Goal: Complete application form

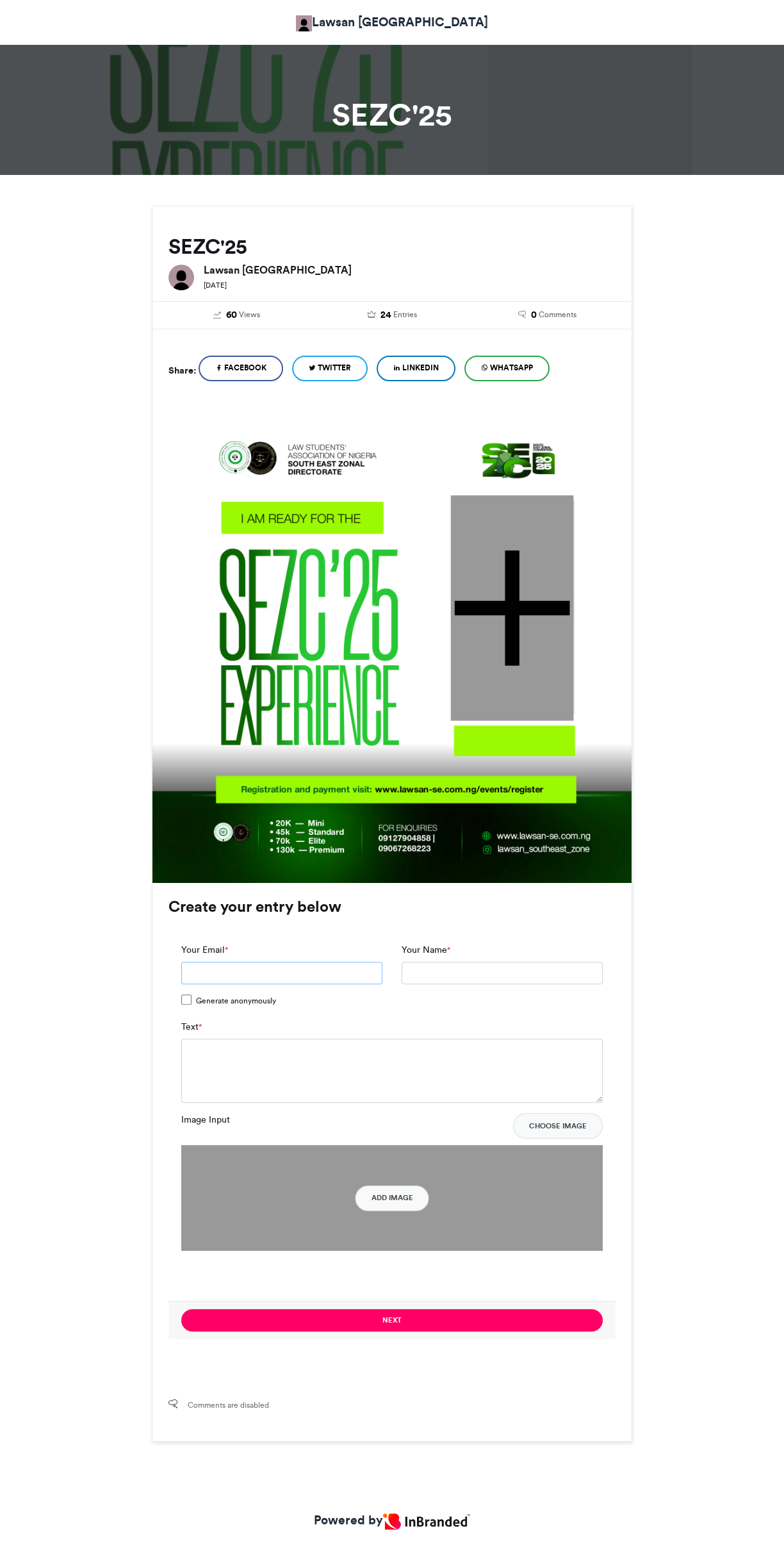
click at [339, 977] on input "Your Email *" at bounding box center [282, 973] width 201 height 23
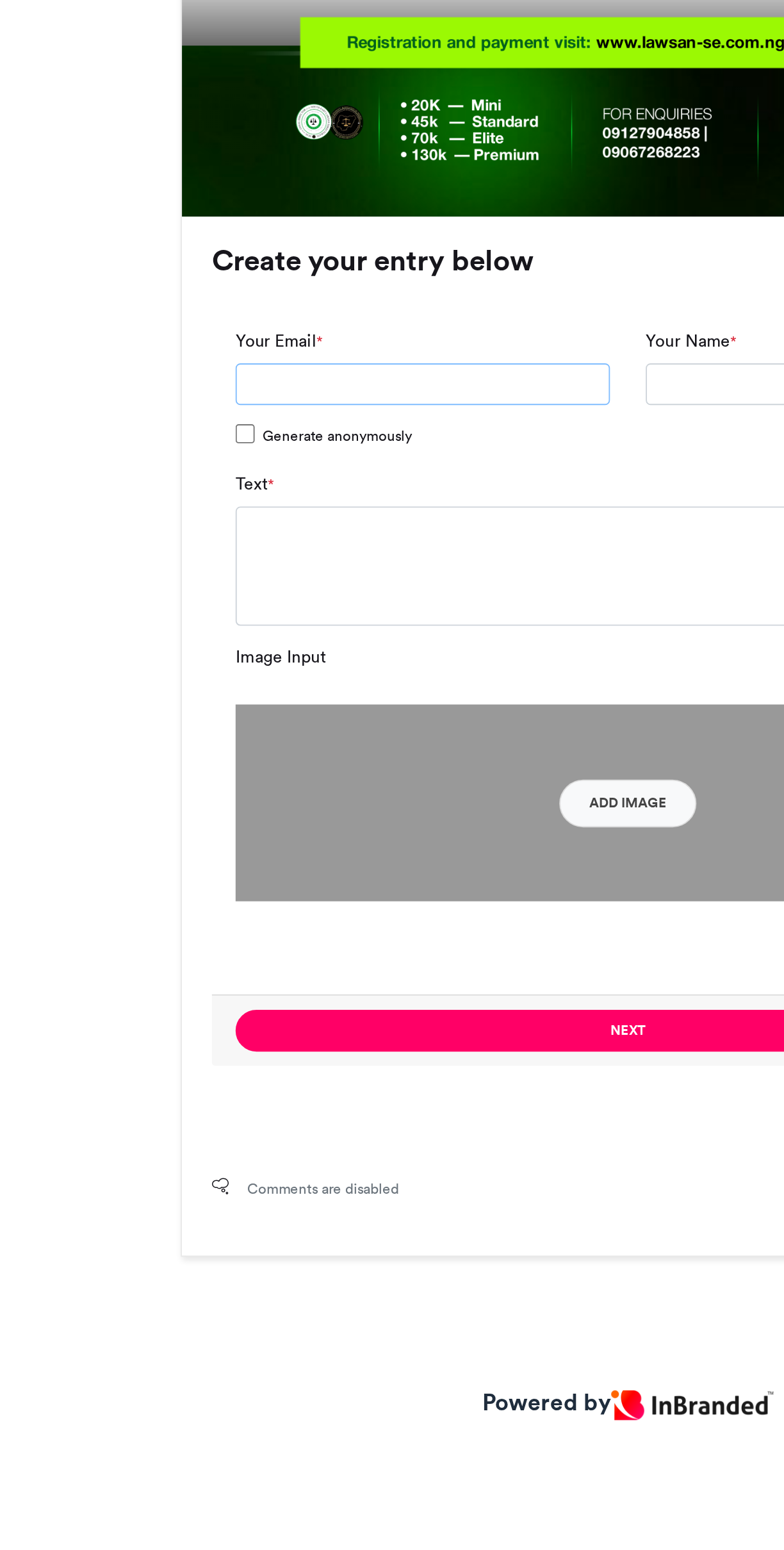
type input "**********"
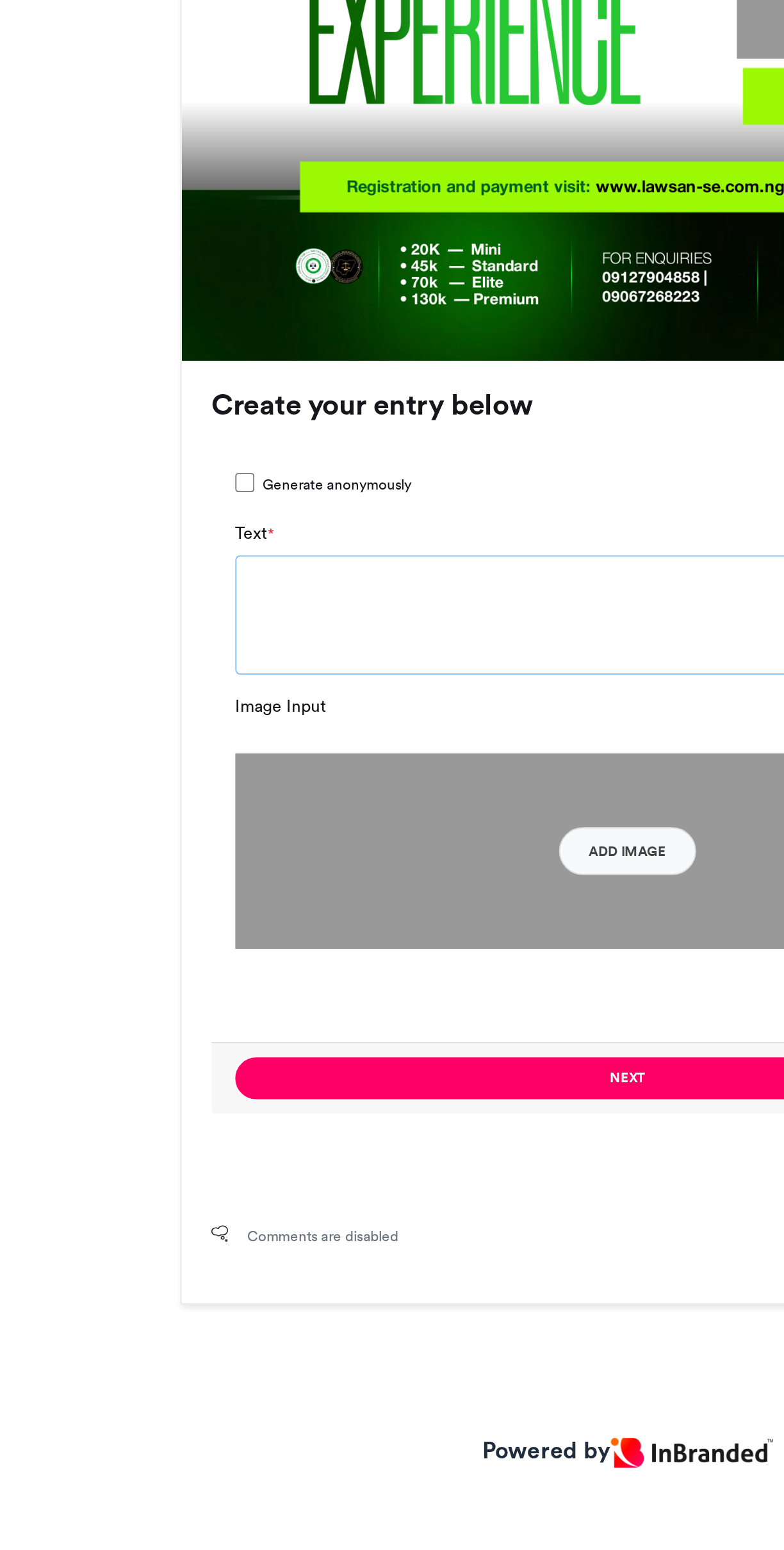
click at [380, 1026] on textarea "Text *" at bounding box center [392, 1019] width 421 height 64
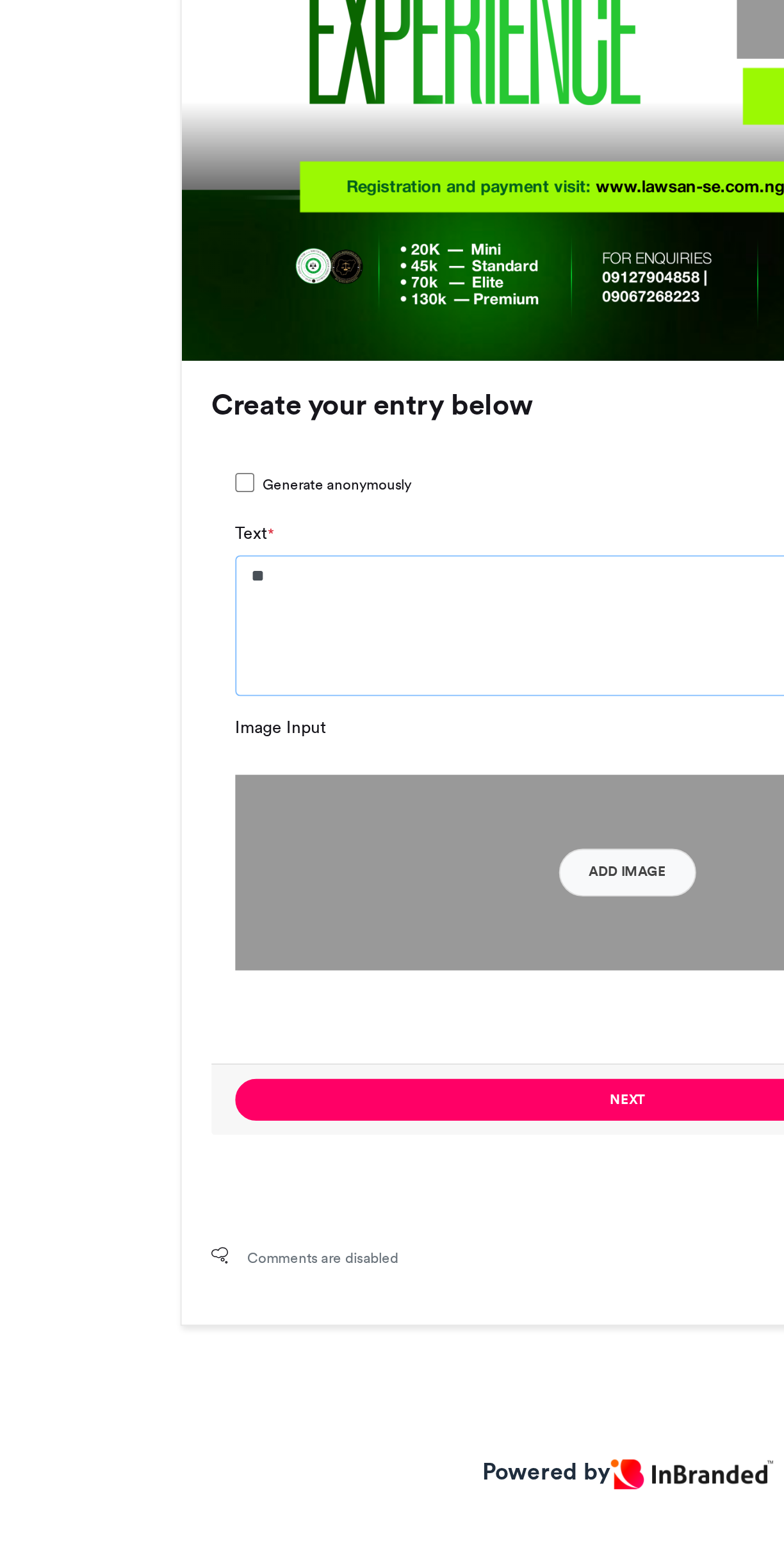
type textarea "*"
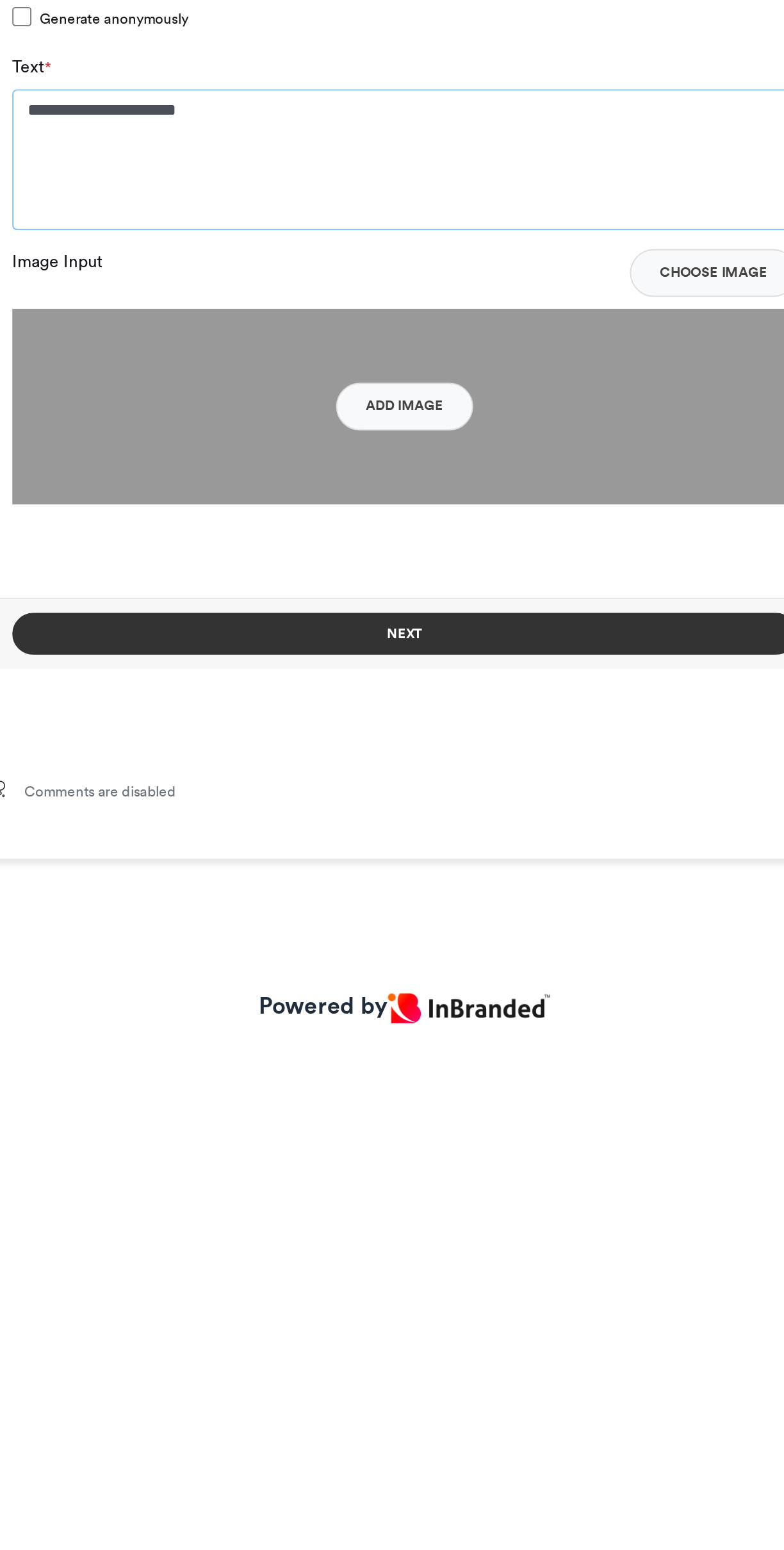
type textarea "**********"
click at [442, 1289] on button "Next" at bounding box center [392, 1279] width 421 height 23
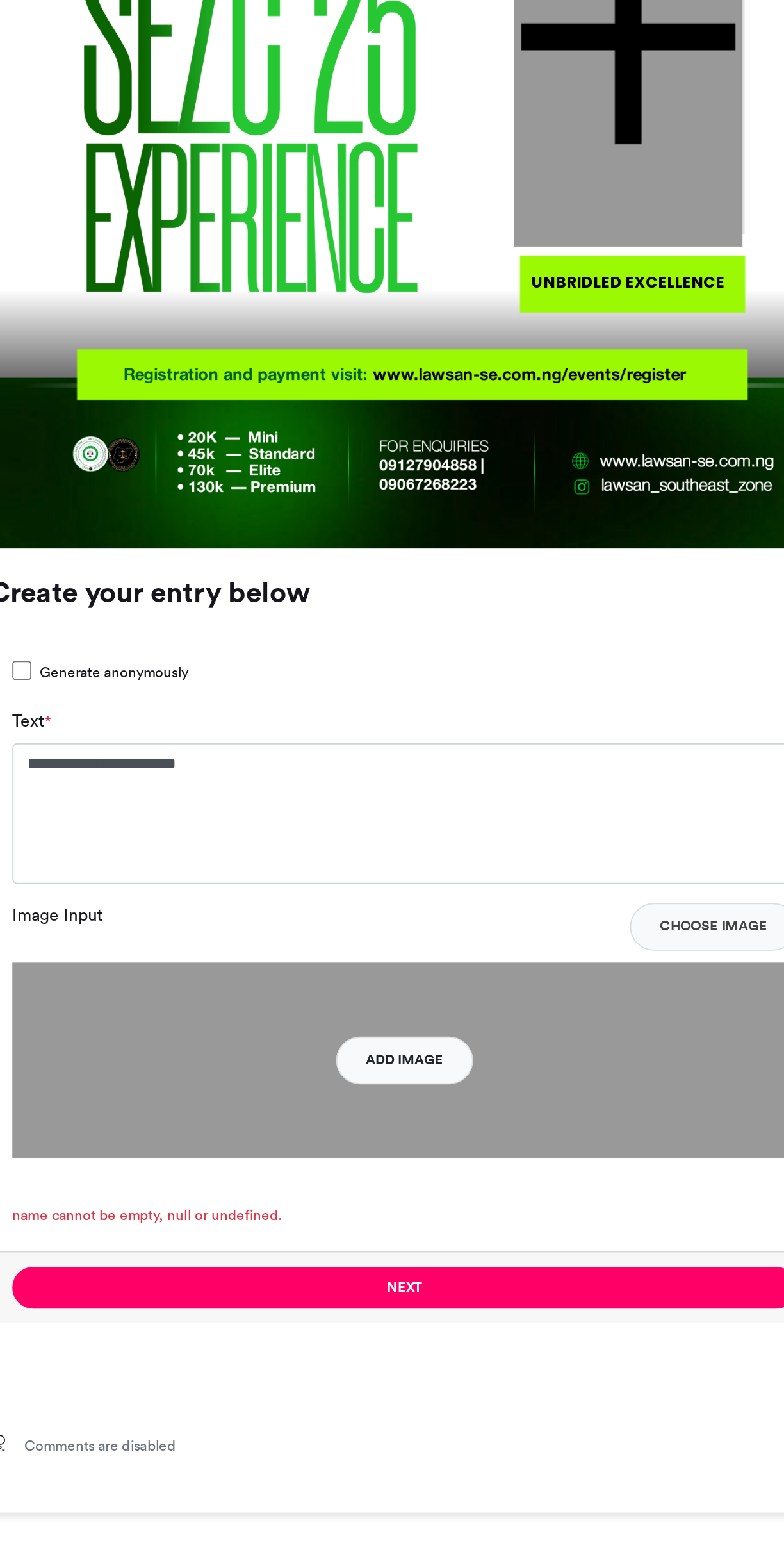
click at [417, 1154] on button "Add Image" at bounding box center [392, 1158] width 74 height 26
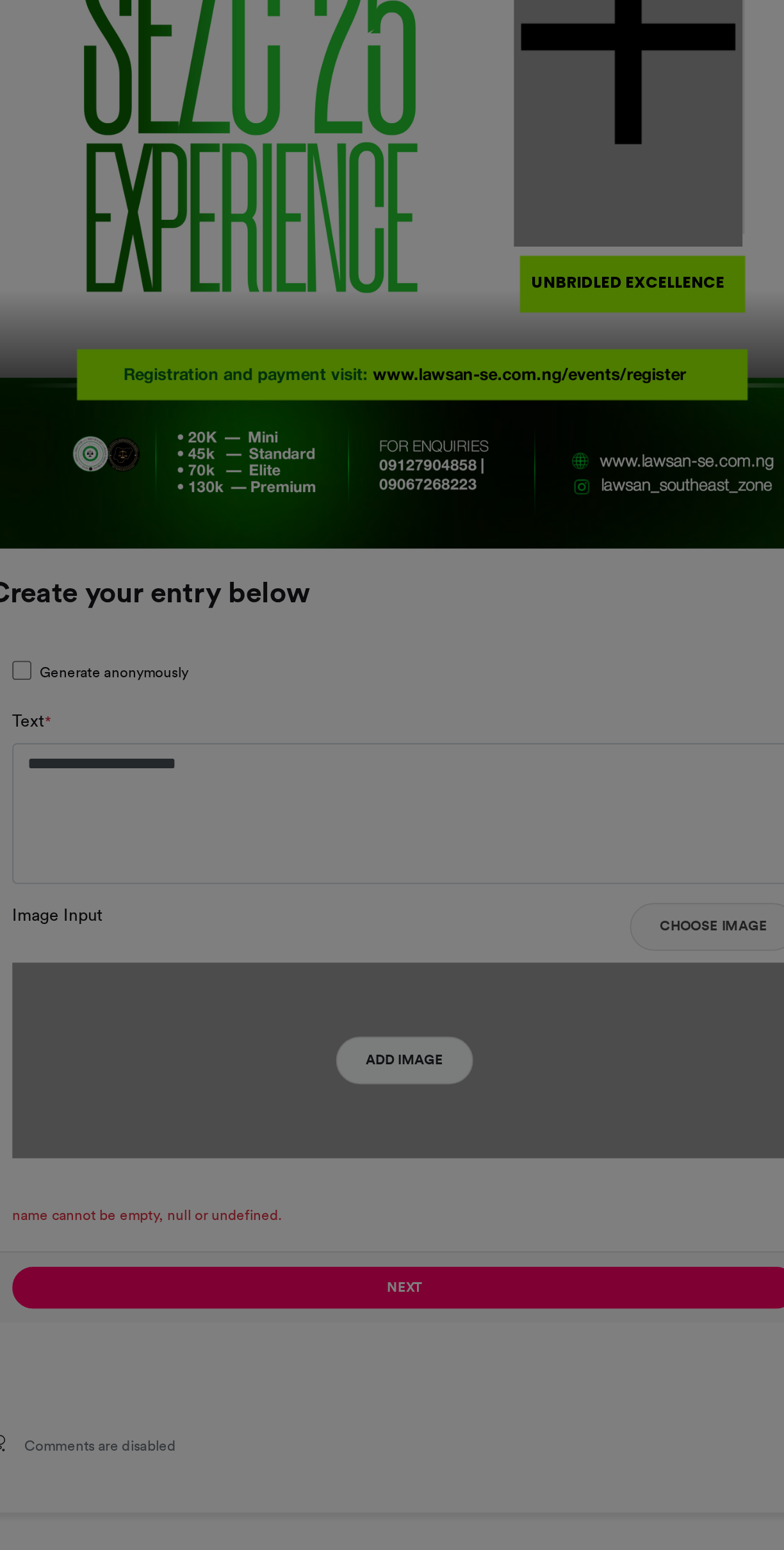
type input "******"
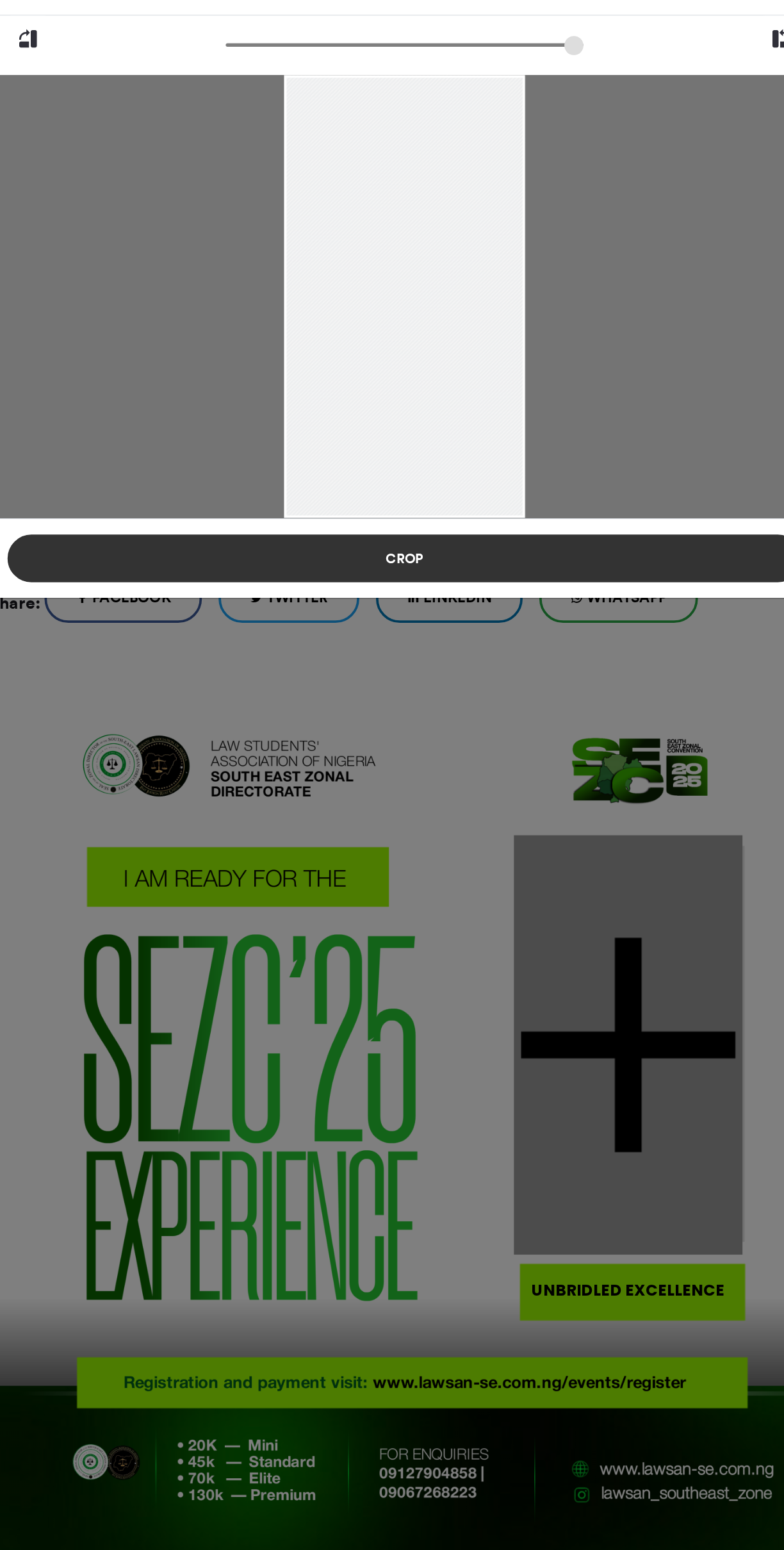
click at [458, 355] on button "Crop" at bounding box center [392, 347] width 427 height 26
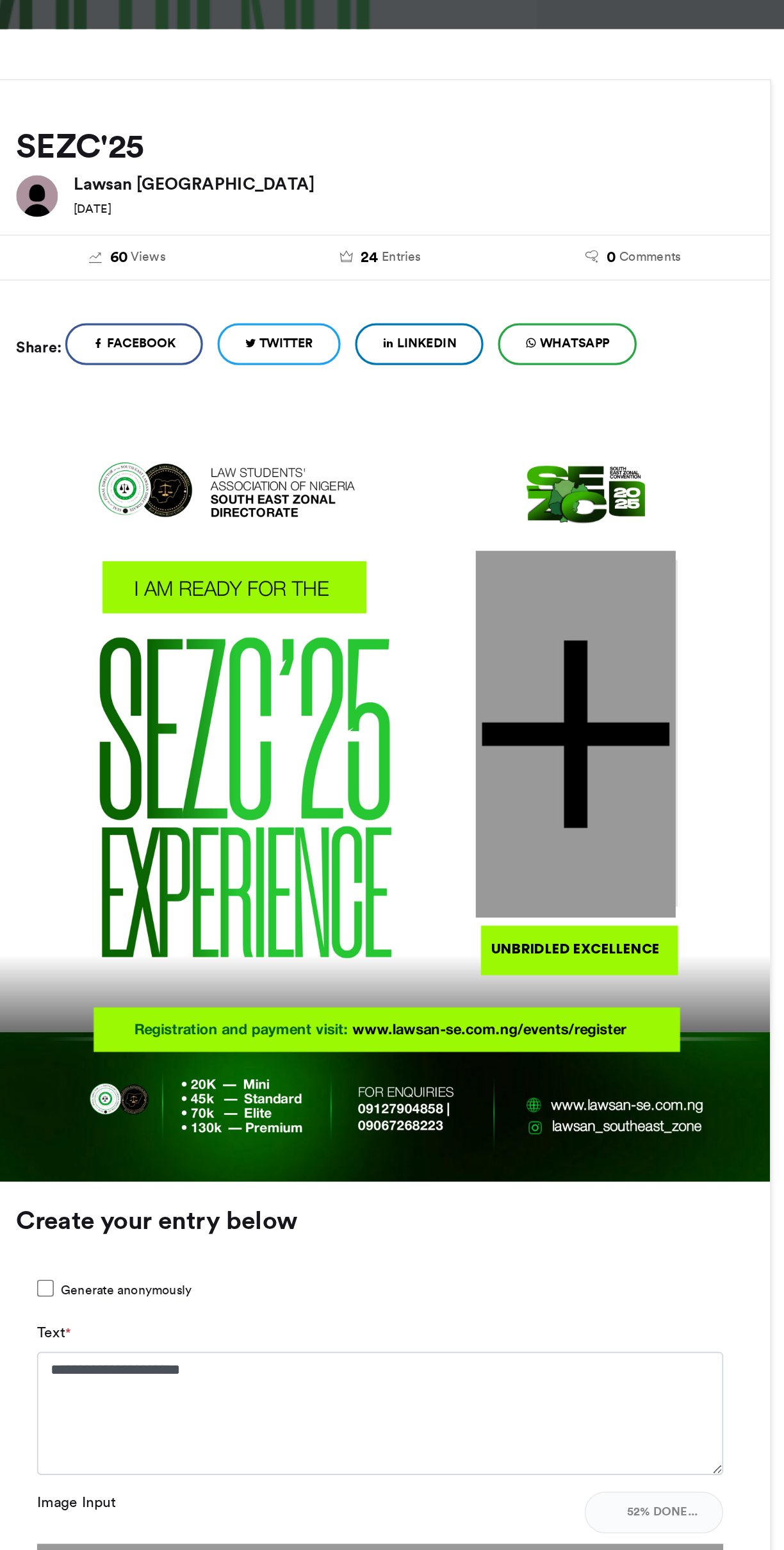
click at [531, 687] on div at bounding box center [512, 608] width 123 height 226
click at [530, 701] on div at bounding box center [512, 608] width 123 height 226
click at [391, 803] on img at bounding box center [392, 643] width 479 height 479
click at [531, 686] on div at bounding box center [512, 608] width 123 height 226
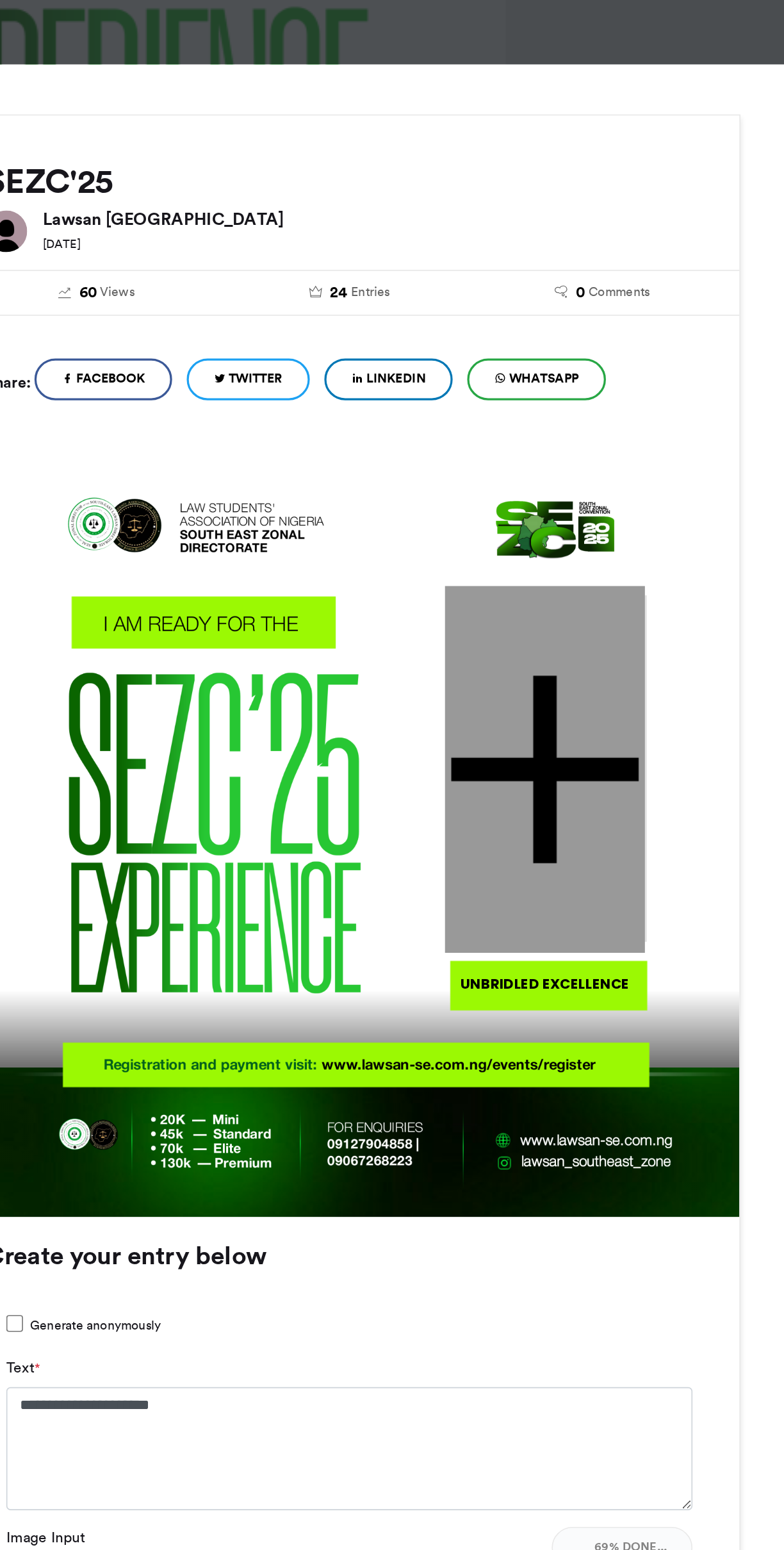
click at [536, 687] on div at bounding box center [512, 608] width 123 height 226
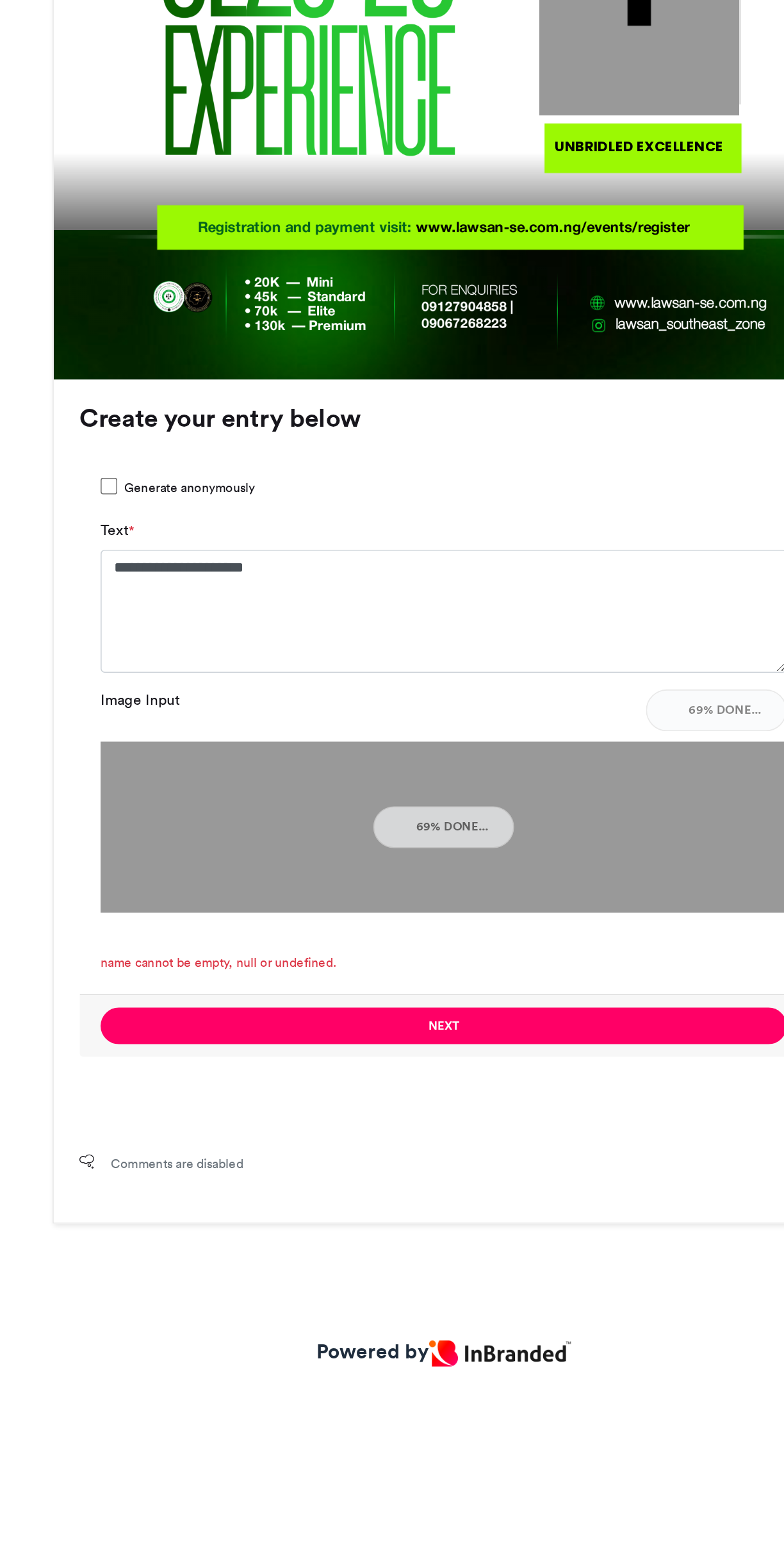
click at [494, 1195] on img at bounding box center [392, 1158] width 421 height 106
click at [417, 1187] on img at bounding box center [392, 1158] width 421 height 106
